Goal: Task Accomplishment & Management: Complete application form

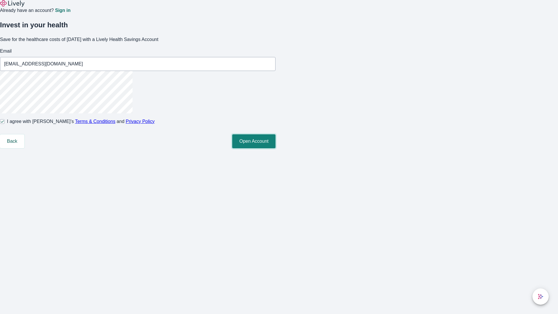
click at [276, 148] on button "Open Account" at bounding box center [253, 141] width 43 height 14
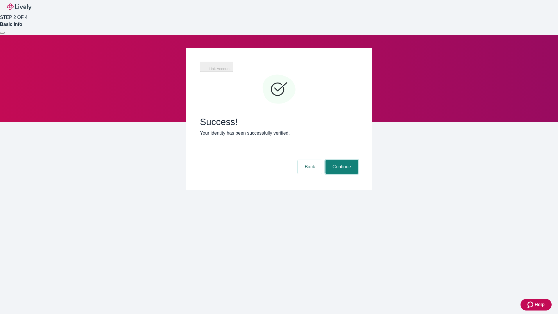
click at [341, 160] on button "Continue" at bounding box center [342, 167] width 33 height 14
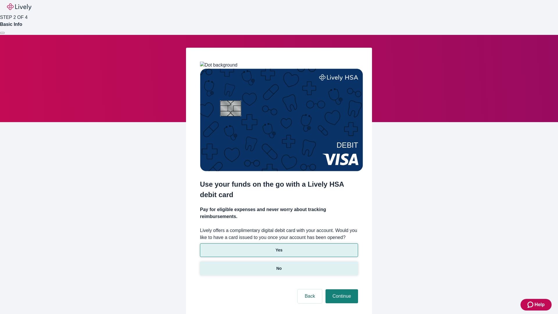
click at [279, 266] on p "No" at bounding box center [280, 269] width 6 height 6
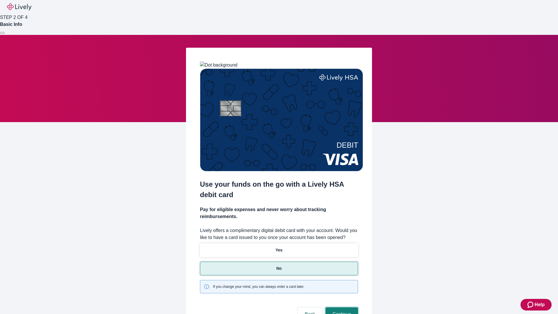
click at [341, 307] on button "Continue" at bounding box center [342, 314] width 33 height 14
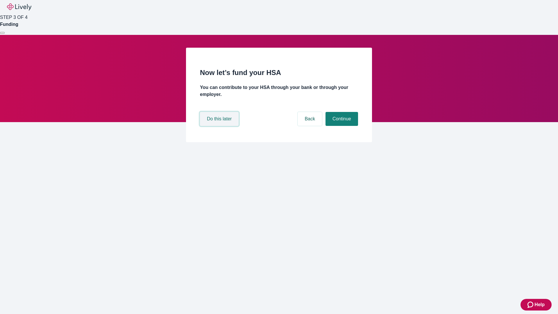
click at [220, 126] on button "Do this later" at bounding box center [219, 119] width 39 height 14
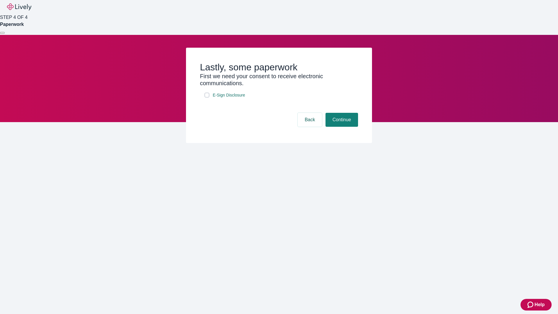
click at [207, 97] on input "E-Sign Disclosure" at bounding box center [207, 95] width 5 height 5
checkbox input "true"
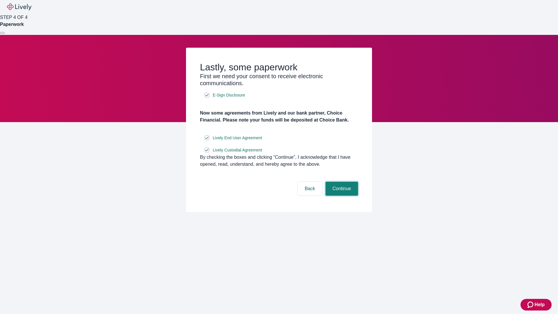
click at [341, 196] on button "Continue" at bounding box center [342, 189] width 33 height 14
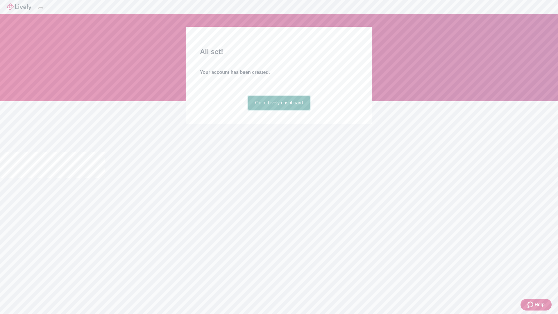
click at [279, 110] on link "Go to Lively dashboard" at bounding box center [279, 103] width 62 height 14
